Goal: Task Accomplishment & Management: Manage account settings

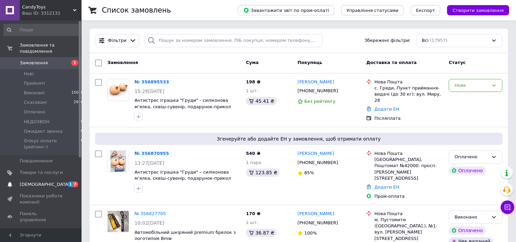
click at [25, 181] on span "[DEMOGRAPHIC_DATA]" at bounding box center [45, 184] width 50 height 6
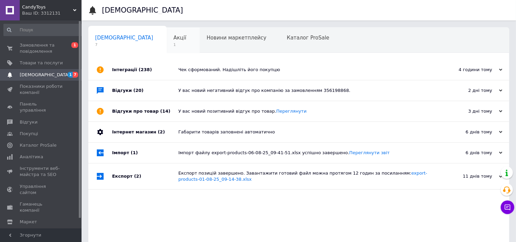
click at [174, 42] on span "1" at bounding box center [180, 44] width 13 height 5
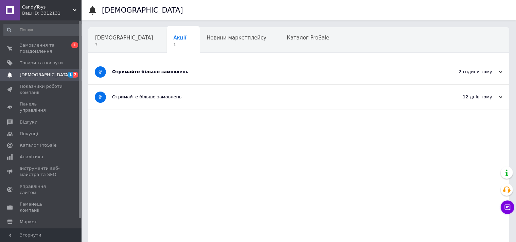
click at [156, 73] on div "Отримайте більше замовлень" at bounding box center [273, 72] width 323 height 6
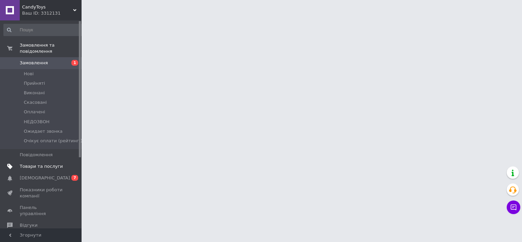
click at [43, 163] on span "Товари та послуги" at bounding box center [41, 166] width 43 height 6
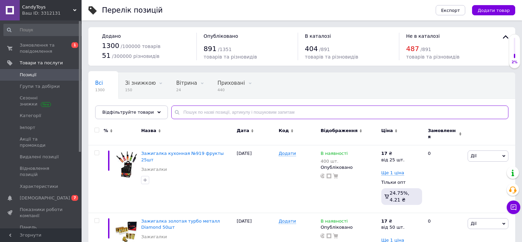
click at [203, 107] on input "text" at bounding box center [339, 112] width 337 height 14
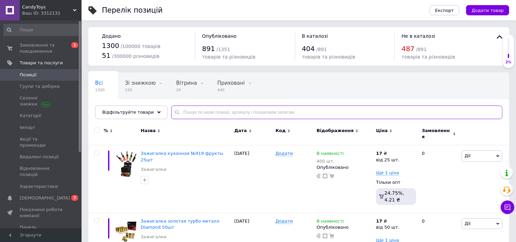
click at [204, 108] on input "text" at bounding box center [336, 112] width 331 height 14
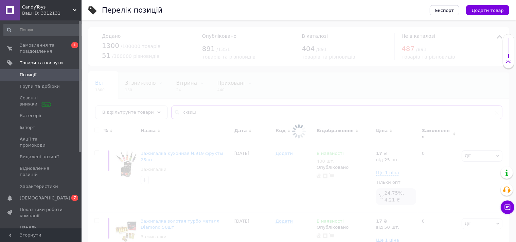
type input "сквиш"
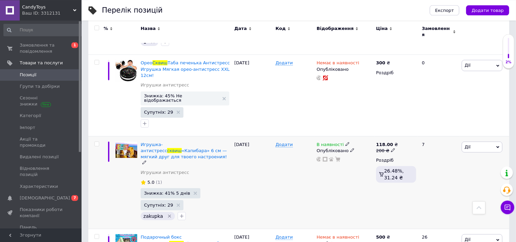
scroll to position [215, 0]
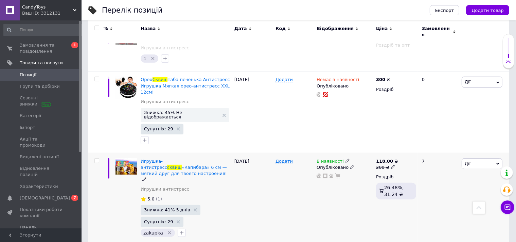
click at [343, 153] on div "В наявності Опубліковано" at bounding box center [344, 199] width 59 height 93
click at [346, 158] on icon at bounding box center [348, 160] width 4 height 4
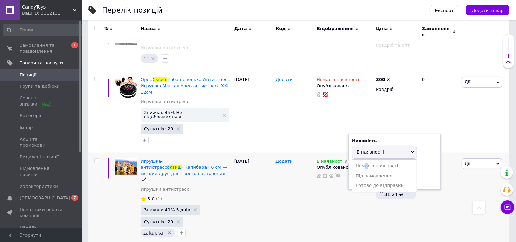
drag, startPoint x: 364, startPoint y: 142, endPoint x: 380, endPoint y: 145, distance: 15.9
click at [366, 161] on li "Немає в наявності" at bounding box center [384, 166] width 65 height 10
click at [294, 171] on div "Додати" at bounding box center [294, 199] width 41 height 93
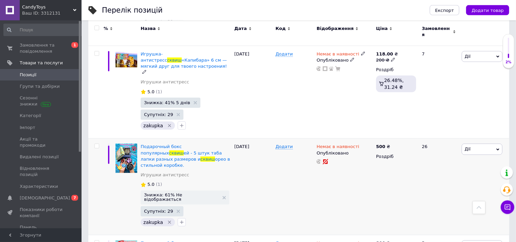
scroll to position [323, 0]
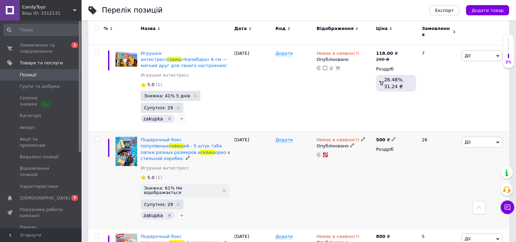
click at [361, 137] on icon at bounding box center [363, 139] width 4 height 4
drag, startPoint x: 379, startPoint y: 112, endPoint x: 332, endPoint y: 120, distance: 47.2
click at [379, 140] on li "В наявності" at bounding box center [398, 145] width 65 height 10
click at [285, 132] on div "Додати" at bounding box center [294, 180] width 41 height 97
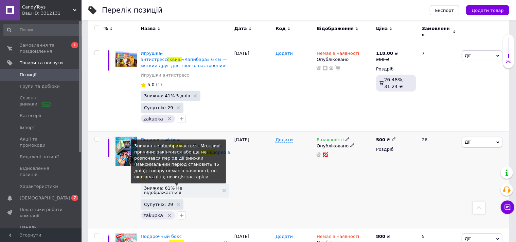
click at [173, 186] on span "Знижка: 61% Не відображається" at bounding box center [181, 190] width 75 height 9
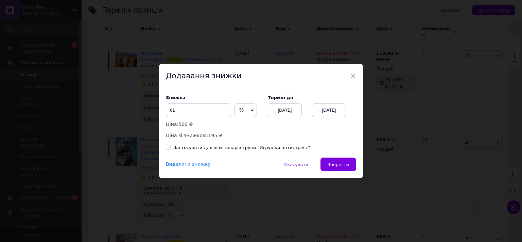
click at [325, 111] on div "[DATE]" at bounding box center [329, 110] width 34 height 14
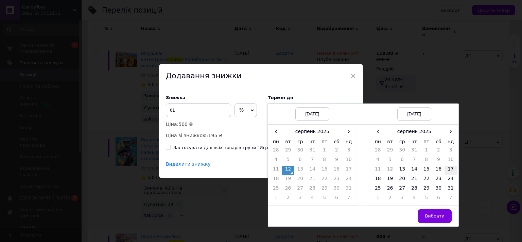
click at [446, 173] on td "17" at bounding box center [451, 171] width 12 height 10
drag, startPoint x: 435, startPoint y: 217, endPoint x: 413, endPoint y: 196, distance: 29.8
click at [435, 215] on span "Вибрати" at bounding box center [435, 215] width 20 height 5
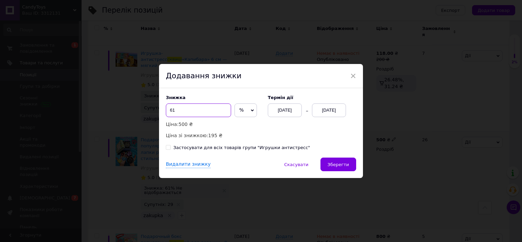
drag, startPoint x: 182, startPoint y: 111, endPoint x: 186, endPoint y: 113, distance: 4.7
click at [166, 111] on input "61" at bounding box center [198, 110] width 65 height 14
type input "5"
type input "61"
click at [334, 165] on span "Зберегти" at bounding box center [338, 164] width 21 height 5
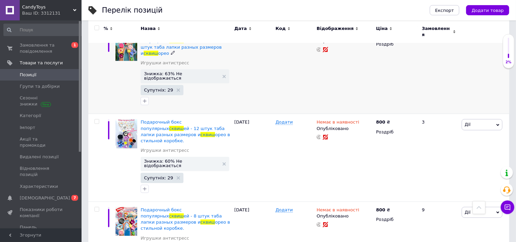
scroll to position [574, 0]
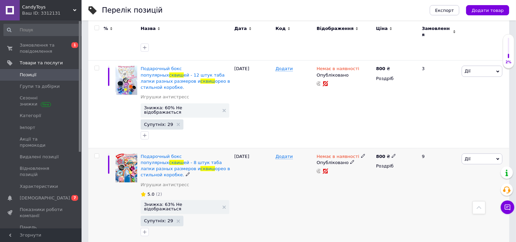
click at [361, 154] on icon at bounding box center [363, 156] width 4 height 4
click at [374, 157] on li "В наявності" at bounding box center [398, 162] width 65 height 10
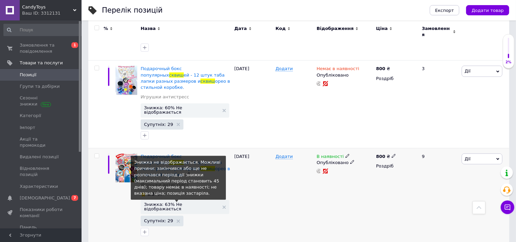
click at [190, 202] on span "Знижка: 63% Не відображається" at bounding box center [181, 206] width 75 height 9
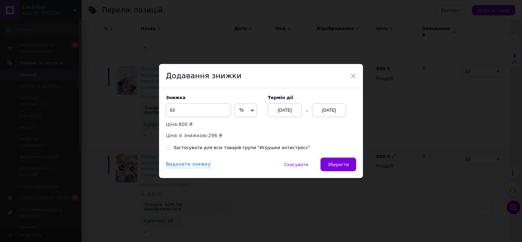
click at [198, 92] on div "Знижка 63 % ₴ Ціна: 800 ₴ Ціна зі знижкою: 296 ₴ Термін дії 12.08.2025 12.08.20…" at bounding box center [261, 122] width 204 height 69
click at [247, 82] on div "Додавання знижки" at bounding box center [261, 76] width 204 height 24
click at [237, 83] on div "Додавання знижки" at bounding box center [261, 76] width 204 height 24
click at [247, 82] on div "Додавання знижки" at bounding box center [261, 76] width 204 height 24
click at [240, 92] on div "Знижка 63 % ₴ Ціна: 800 ₴ Ціна зі знижкою: 296 ₴ Термін дії 12.08.2025 12.08.20…" at bounding box center [261, 122] width 204 height 69
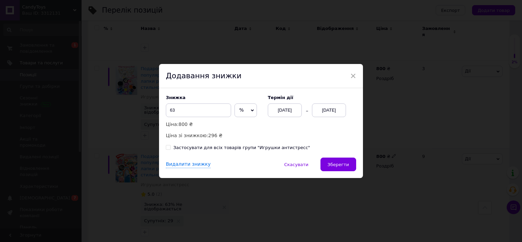
click at [228, 96] on label "Знижка" at bounding box center [213, 97] width 95 height 5
click at [236, 87] on div "Додавання знижки" at bounding box center [261, 76] width 204 height 24
drag, startPoint x: 230, startPoint y: 97, endPoint x: 219, endPoint y: 96, distance: 11.6
click at [230, 97] on label "Знижка" at bounding box center [213, 97] width 95 height 5
click at [230, 88] on div "Знижка 63 % ₴ Ціна: 800 ₴ Ціна зі знижкою: 296 ₴ Термін дії 12.08.2025 12.08.20…" at bounding box center [261, 122] width 204 height 69
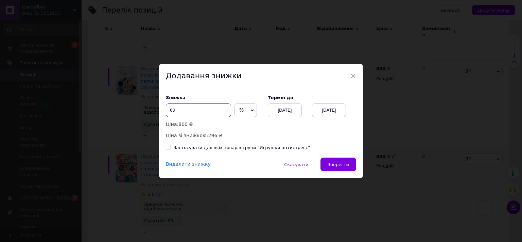
drag, startPoint x: 170, startPoint y: 109, endPoint x: 175, endPoint y: 111, distance: 4.9
click at [166, 110] on input "63" at bounding box center [198, 110] width 65 height 14
type input "55"
click at [322, 109] on div "[DATE]" at bounding box center [329, 110] width 34 height 14
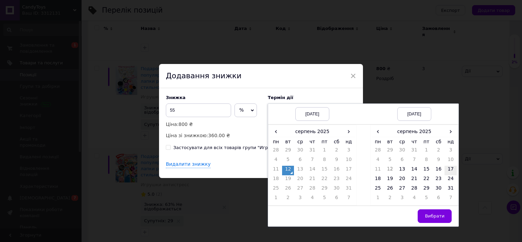
click at [447, 167] on td "17" at bounding box center [451, 171] width 12 height 10
drag, startPoint x: 435, startPoint y: 215, endPoint x: 398, endPoint y: 187, distance: 47.0
click at [435, 213] on span "Вибрати" at bounding box center [435, 215] width 20 height 5
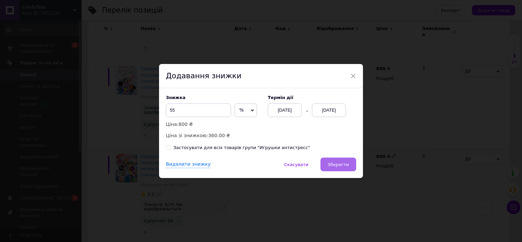
click at [345, 165] on span "Зберегти" at bounding box center [338, 164] width 21 height 5
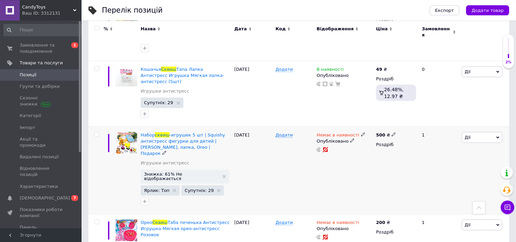
scroll to position [933, 0]
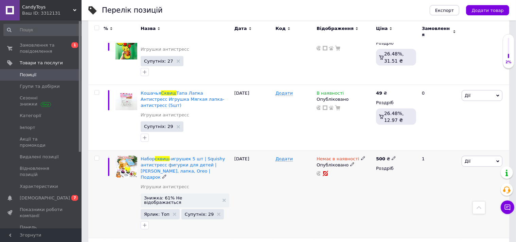
click at [264, 150] on div "02.08.2025" at bounding box center [253, 193] width 41 height 87
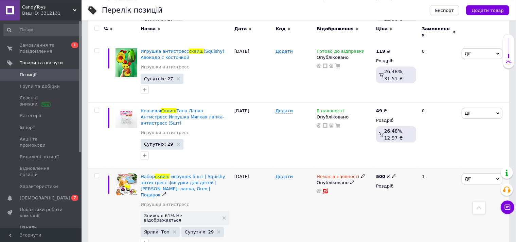
scroll to position [897, 0]
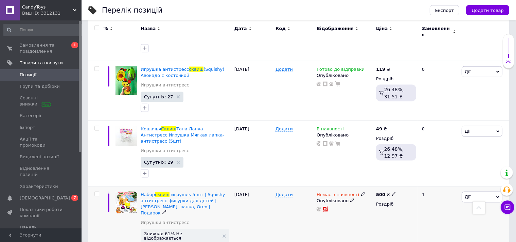
click at [272, 186] on div "02.08.2025" at bounding box center [253, 229] width 41 height 87
click at [264, 186] on div "02.08.2025" at bounding box center [253, 229] width 41 height 87
click at [269, 186] on div "02.08.2025" at bounding box center [253, 229] width 41 height 87
click at [271, 186] on div "02.08.2025" at bounding box center [253, 229] width 41 height 87
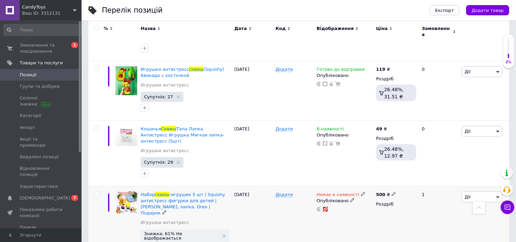
click at [267, 186] on div "02.08.2025" at bounding box center [253, 229] width 41 height 87
click at [271, 186] on div "02.08.2025" at bounding box center [253, 229] width 41 height 87
click at [279, 186] on div "Додати" at bounding box center [294, 229] width 41 height 87
click at [277, 186] on div "Додати" at bounding box center [294, 229] width 41 height 87
click at [256, 186] on div "02.08.2025" at bounding box center [253, 229] width 41 height 87
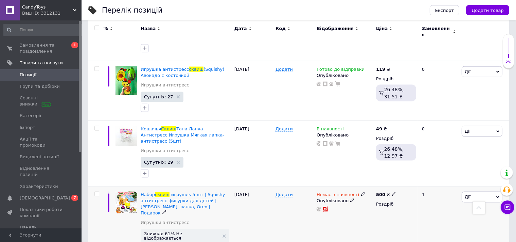
click at [260, 186] on div "02.08.2025" at bounding box center [253, 229] width 41 height 87
click at [283, 186] on div "Додати" at bounding box center [294, 229] width 41 height 87
click at [265, 186] on div "02.08.2025" at bounding box center [253, 229] width 41 height 87
click at [269, 186] on div "02.08.2025" at bounding box center [253, 229] width 41 height 87
click at [268, 186] on div "02.08.2025" at bounding box center [253, 229] width 41 height 87
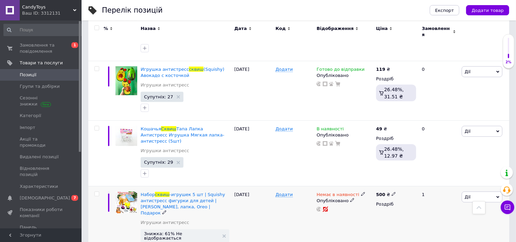
drag, startPoint x: 261, startPoint y: 152, endPoint x: 249, endPoint y: 146, distance: 13.4
click at [262, 186] on div "02.08.2025" at bounding box center [253, 229] width 41 height 87
click at [252, 186] on div "02.08.2025" at bounding box center [253, 229] width 41 height 87
click at [262, 186] on div "02.08.2025" at bounding box center [253, 229] width 41 height 87
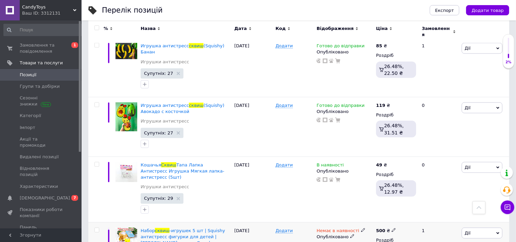
drag, startPoint x: 273, startPoint y: 174, endPoint x: 276, endPoint y: 173, distance: 3.5
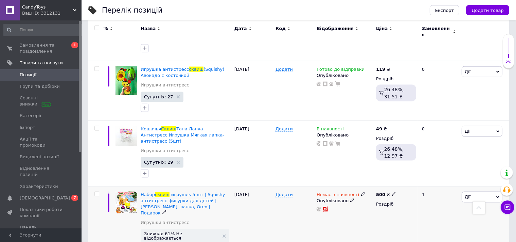
drag, startPoint x: 261, startPoint y: 158, endPoint x: 255, endPoint y: 157, distance: 6.3
click at [258, 186] on div "02.08.2025" at bounding box center [253, 229] width 41 height 87
click at [264, 186] on div "02.08.2025" at bounding box center [253, 229] width 41 height 87
click at [257, 186] on div "02.08.2025" at bounding box center [253, 229] width 41 height 87
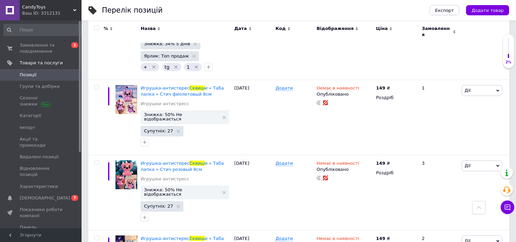
scroll to position [2907, 0]
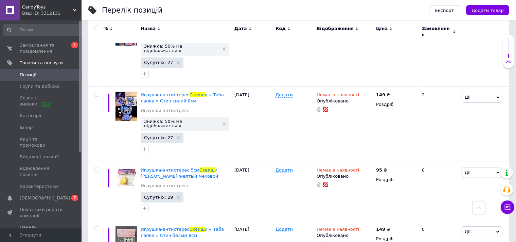
drag, startPoint x: 301, startPoint y: 124, endPoint x: 318, endPoint y: 147, distance: 28.7
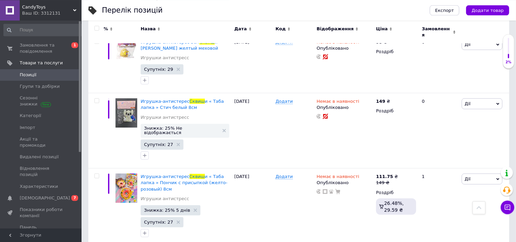
scroll to position [3051, 0]
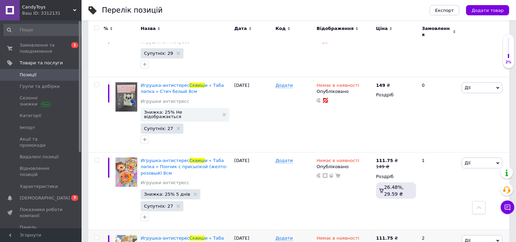
drag, startPoint x: 365, startPoint y: 93, endPoint x: 314, endPoint y: 108, distance: 53.2
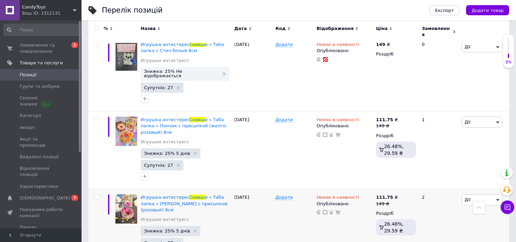
scroll to position [3105, 0]
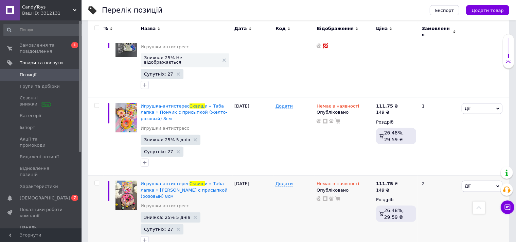
drag, startPoint x: 297, startPoint y: 162, endPoint x: 299, endPoint y: 157, distance: 5.1
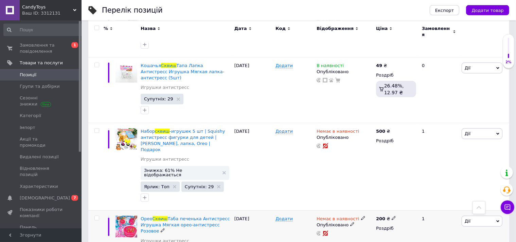
scroll to position [987, 0]
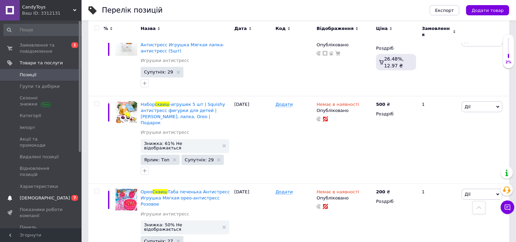
click at [33, 192] on link "Сповіщення 0 7" at bounding box center [43, 198] width 87 height 12
